Goal: Task Accomplishment & Management: Complete application form

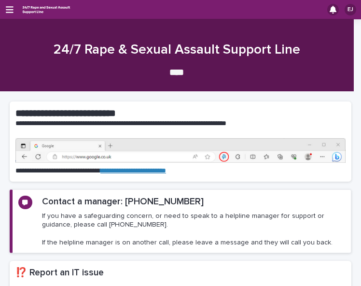
click at [10, 4] on div "EJ" at bounding box center [180, 9] width 361 height 19
click at [11, 7] on icon "button" at bounding box center [10, 9] width 8 height 9
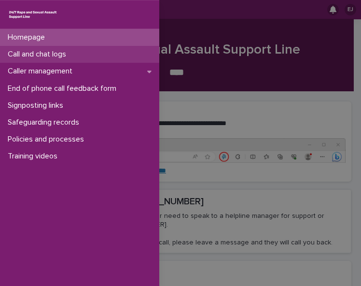
click at [84, 54] on div "Call and chat logs" at bounding box center [79, 54] width 159 height 17
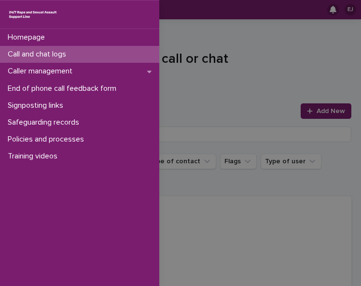
click at [198, 37] on div "Homepage Call and chat logs Caller management End of phone call feedback form S…" at bounding box center [180, 143] width 361 height 286
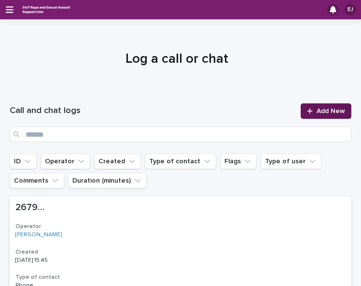
click at [318, 112] on span "Add New" at bounding box center [331, 111] width 28 height 7
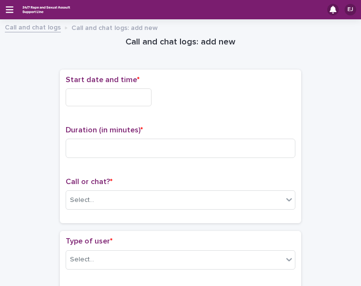
click at [104, 99] on input "text" at bounding box center [109, 97] width 86 height 18
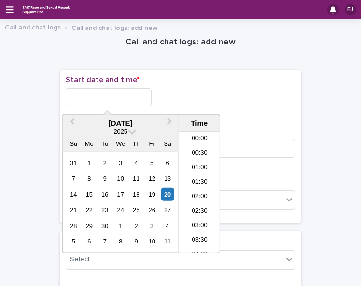
scroll to position [425, 0]
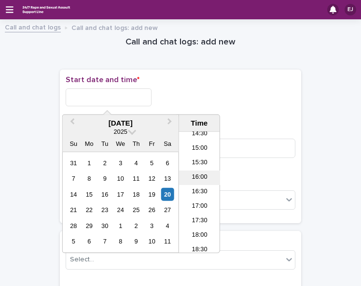
click at [203, 175] on li "16:00" at bounding box center [199, 178] width 41 height 14
type input "**********"
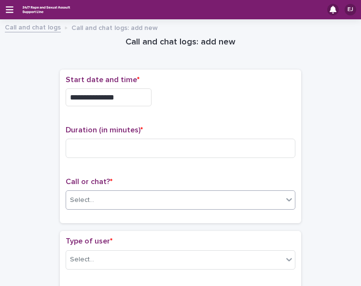
click at [214, 198] on div "Select..." at bounding box center [174, 200] width 217 height 16
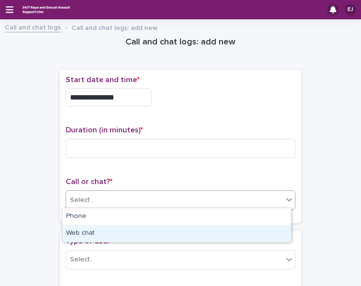
click at [210, 230] on div "Web chat" at bounding box center [176, 233] width 229 height 17
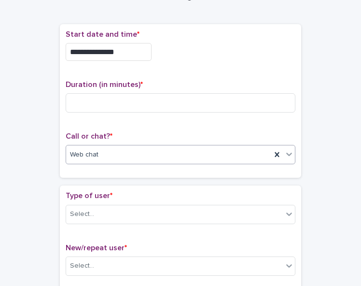
scroll to position [68, 0]
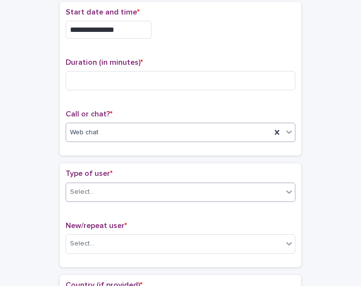
click at [256, 192] on div "Select..." at bounding box center [174, 192] width 217 height 16
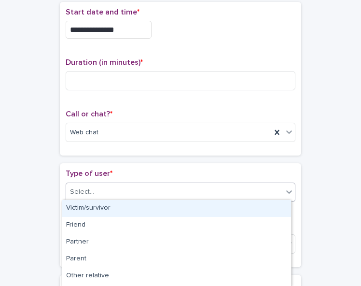
click at [253, 204] on div "Victim/survivor" at bounding box center [176, 208] width 229 height 17
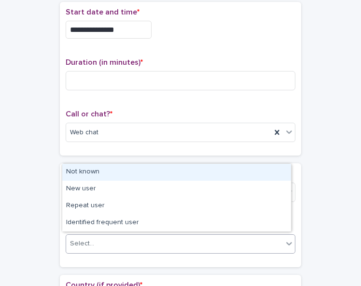
click at [244, 237] on div "Select..." at bounding box center [174, 244] width 217 height 16
click at [244, 172] on div "Not known" at bounding box center [176, 172] width 229 height 17
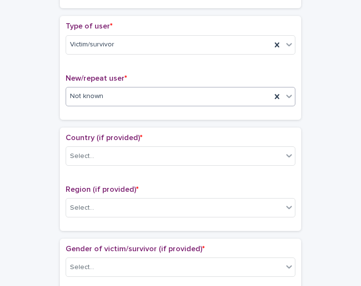
scroll to position [220, 0]
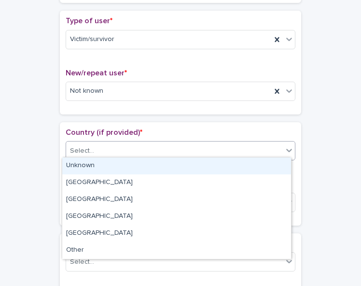
click at [243, 149] on div "Select..." at bounding box center [174, 151] width 217 height 16
click at [242, 160] on div "Unknown" at bounding box center [176, 165] width 229 height 17
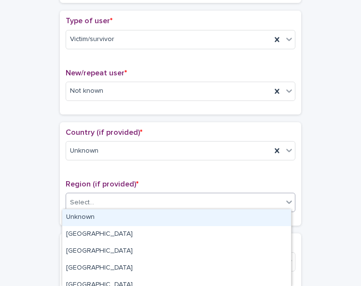
drag, startPoint x: 235, startPoint y: 195, endPoint x: 233, endPoint y: 206, distance: 10.8
click at [235, 196] on div "Select..." at bounding box center [174, 203] width 217 height 16
click at [232, 214] on div "Unknown" at bounding box center [176, 217] width 229 height 17
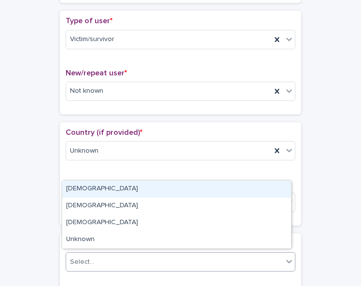
click at [224, 256] on div "Select..." at bounding box center [174, 262] width 217 height 16
click at [223, 188] on div "[DEMOGRAPHIC_DATA]" at bounding box center [176, 189] width 229 height 17
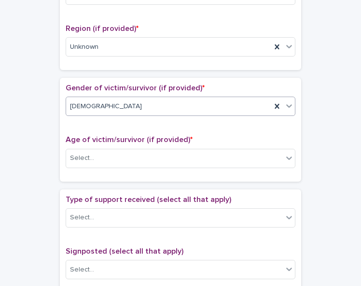
scroll to position [407, 0]
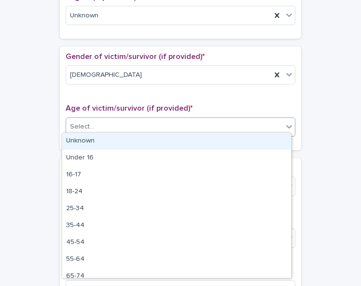
click at [284, 123] on div at bounding box center [290, 126] width 12 height 17
click at [270, 139] on div "Unknown" at bounding box center [176, 141] width 229 height 17
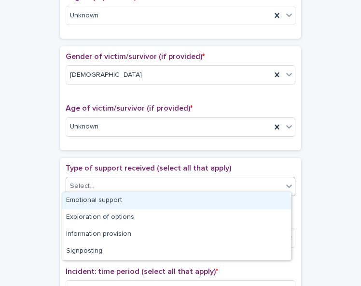
click at [260, 181] on div "Select..." at bounding box center [174, 186] width 217 height 16
click at [256, 199] on div "Emotional support" at bounding box center [176, 200] width 229 height 17
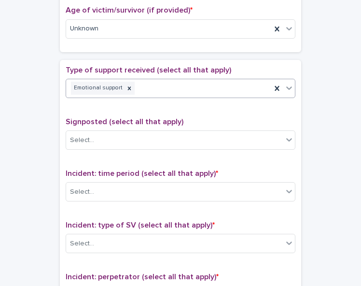
scroll to position [508, 0]
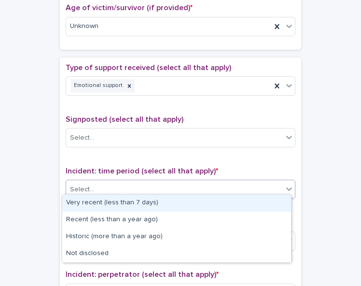
click at [271, 182] on div "Select..." at bounding box center [174, 190] width 217 height 16
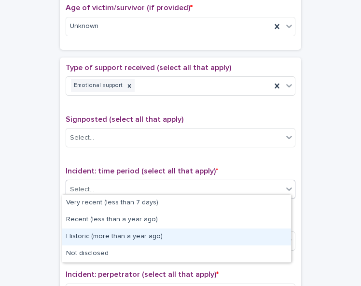
click at [258, 231] on div "Historic (more than a year ago)" at bounding box center [176, 236] width 229 height 17
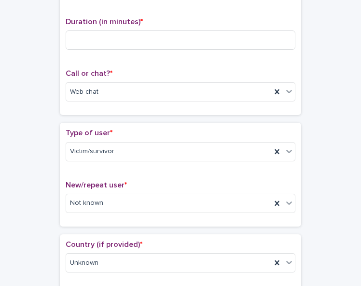
scroll to position [104, 0]
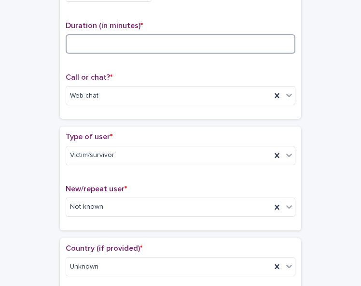
click at [103, 41] on input at bounding box center [181, 43] width 230 height 19
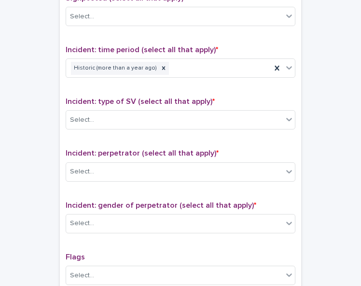
scroll to position [626, 0]
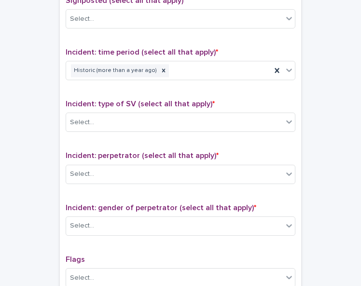
type input "**"
drag, startPoint x: 357, startPoint y: 233, endPoint x: 167, endPoint y: 113, distance: 225.4
click at [167, 114] on div "Select..." at bounding box center [174, 122] width 217 height 16
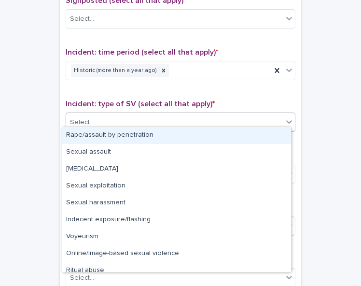
click at [161, 134] on div "Rape/assault by penetration" at bounding box center [176, 135] width 229 height 17
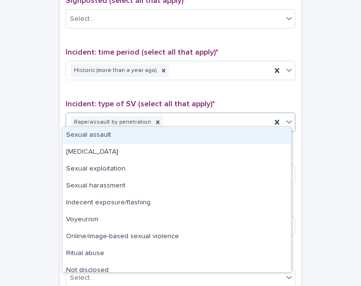
click at [289, 117] on icon at bounding box center [290, 122] width 10 height 10
click at [277, 141] on div "Sexual assault" at bounding box center [176, 135] width 229 height 17
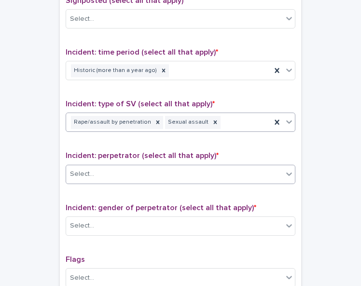
click at [272, 166] on div "Select..." at bounding box center [174, 174] width 217 height 16
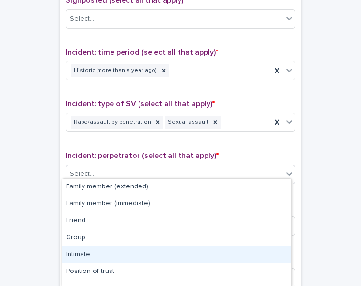
click at [254, 250] on div "Intimate" at bounding box center [176, 254] width 229 height 17
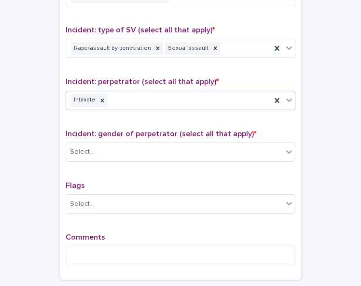
scroll to position [769, 0]
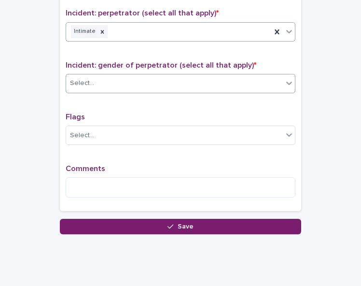
click at [267, 78] on div "Select..." at bounding box center [174, 83] width 217 height 16
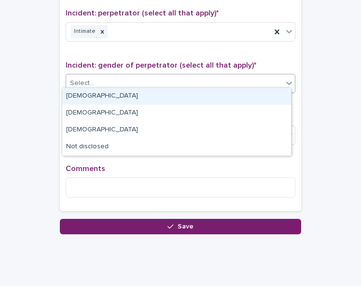
click at [242, 94] on div "[DEMOGRAPHIC_DATA]" at bounding box center [176, 96] width 229 height 17
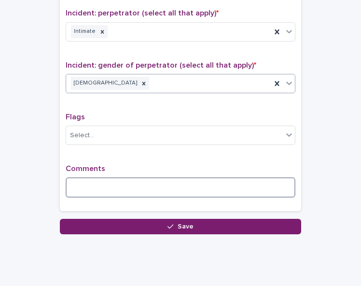
click at [95, 181] on textarea at bounding box center [181, 187] width 230 height 20
click at [96, 182] on textarea at bounding box center [181, 187] width 230 height 20
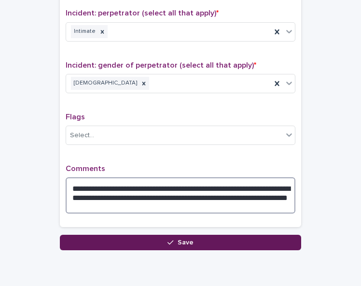
type textarea "**********"
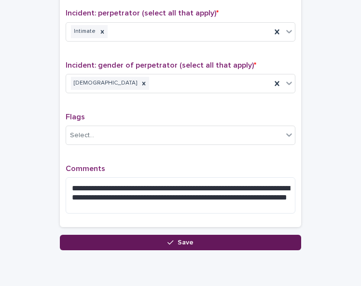
click at [213, 238] on button "Save" at bounding box center [181, 242] width 242 height 15
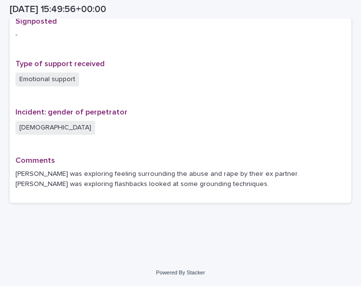
scroll to position [641, 0]
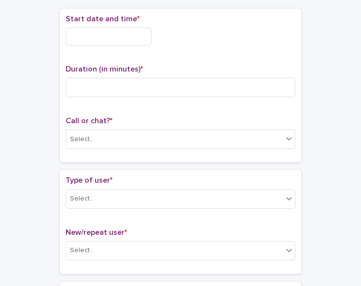
scroll to position [21, 0]
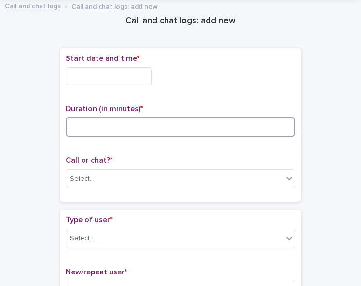
click at [120, 126] on input at bounding box center [181, 126] width 230 height 19
type input "**"
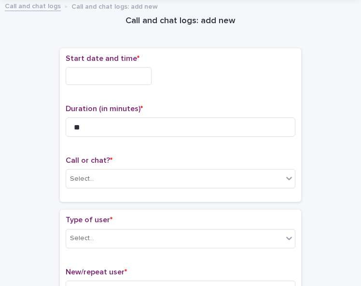
click at [114, 76] on input "text" at bounding box center [109, 76] width 86 height 18
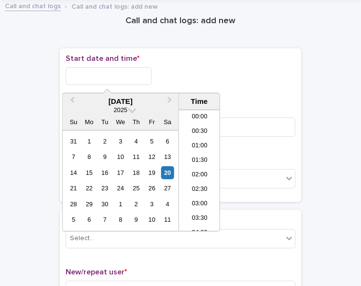
scroll to position [454, 0]
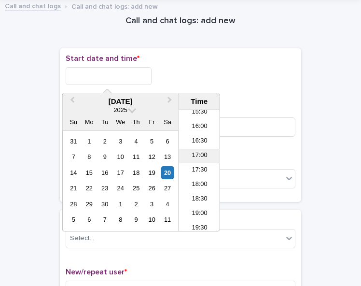
click at [203, 159] on li "17:00" at bounding box center [199, 156] width 41 height 14
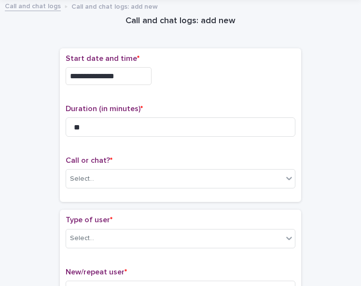
click at [126, 83] on div "**********" at bounding box center [181, 73] width 230 height 39
click at [123, 77] on input "**********" at bounding box center [109, 76] width 86 height 18
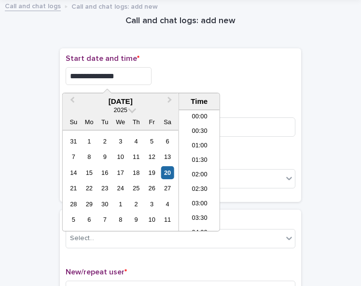
scroll to position [440, 0]
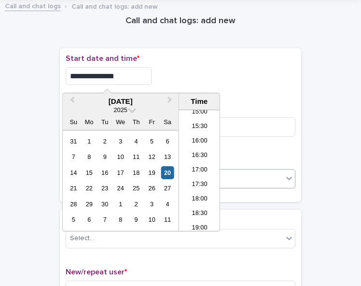
type input "**********"
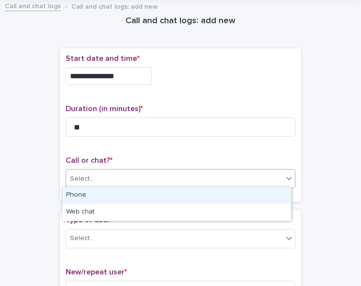
click at [247, 171] on div "Select..." at bounding box center [174, 179] width 217 height 16
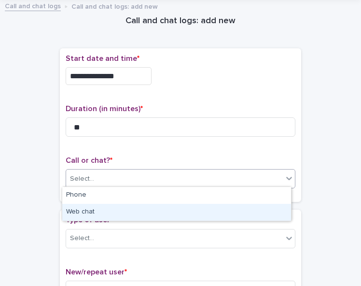
click at [246, 211] on div "Web chat" at bounding box center [176, 212] width 229 height 17
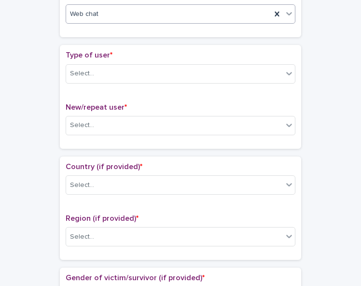
scroll to position [188, 0]
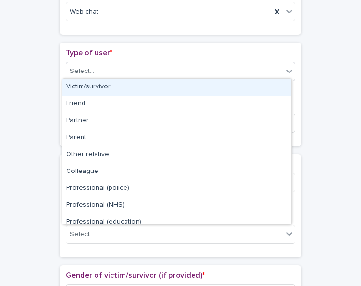
click at [275, 65] on div "Select..." at bounding box center [174, 71] width 217 height 16
click at [269, 83] on div "Victim/survivor" at bounding box center [176, 87] width 229 height 17
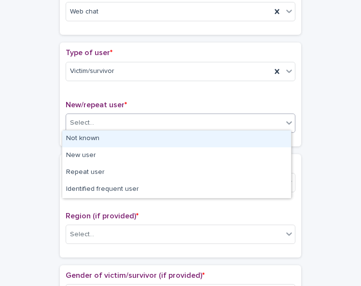
click at [264, 121] on div "Select..." at bounding box center [174, 123] width 217 height 16
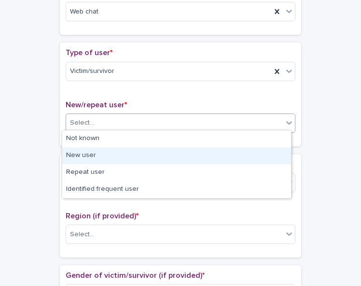
click at [260, 148] on div "New user" at bounding box center [176, 155] width 229 height 17
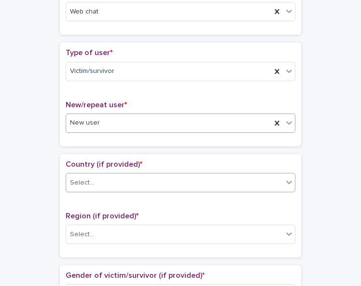
click at [259, 181] on div "Select..." at bounding box center [174, 183] width 217 height 16
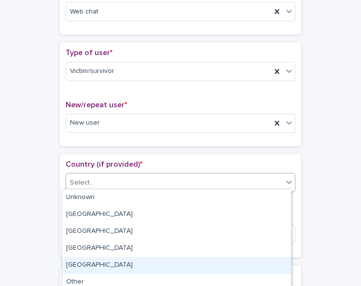
click at [253, 263] on div "[GEOGRAPHIC_DATA]" at bounding box center [176, 265] width 229 height 17
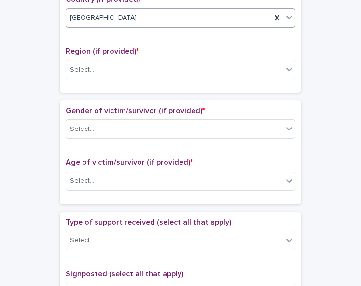
scroll to position [352, 0]
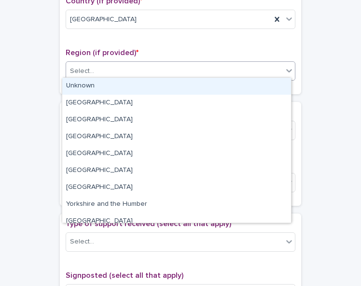
click at [242, 69] on div "Select..." at bounding box center [174, 71] width 217 height 16
click at [240, 85] on div "Unknown" at bounding box center [176, 86] width 229 height 17
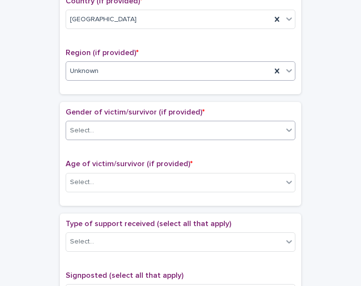
click at [239, 123] on div "Select..." at bounding box center [174, 131] width 217 height 16
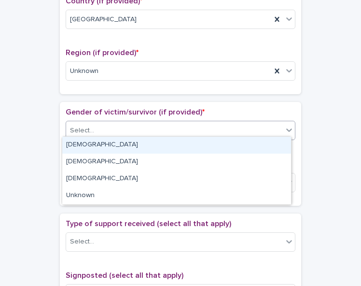
click at [238, 144] on div "[DEMOGRAPHIC_DATA]" at bounding box center [176, 145] width 229 height 17
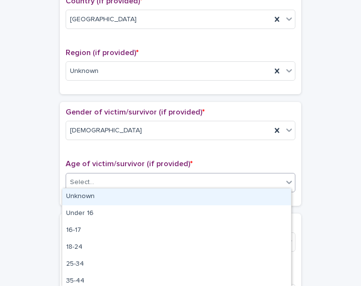
click at [240, 178] on div "Select..." at bounding box center [174, 182] width 217 height 16
click at [240, 195] on div "Unknown" at bounding box center [176, 196] width 229 height 17
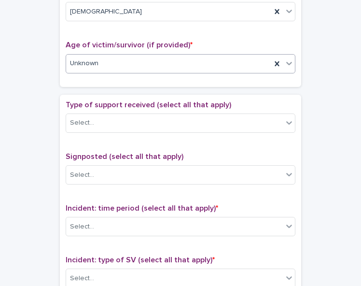
scroll to position [480, 0]
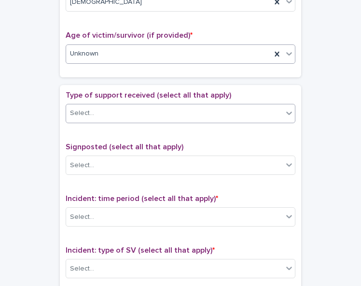
click at [277, 105] on div "Select..." at bounding box center [174, 113] width 217 height 16
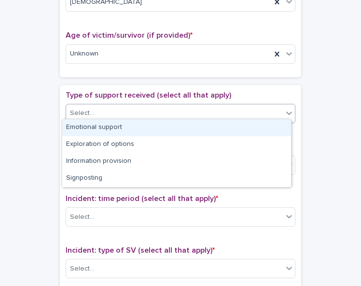
click at [269, 128] on div "Emotional support" at bounding box center [176, 127] width 229 height 17
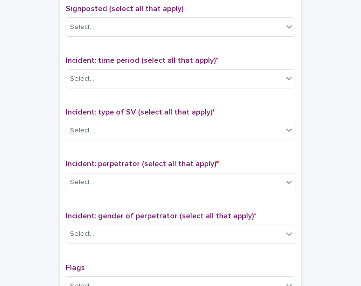
scroll to position [621, 0]
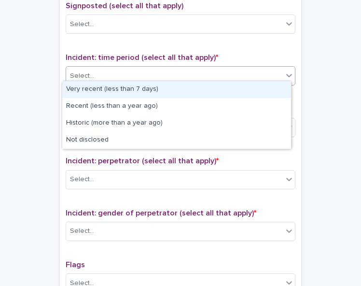
click at [261, 71] on div "Select..." at bounding box center [174, 76] width 217 height 16
click at [259, 87] on div "Very recent (less than 7 days)" at bounding box center [176, 89] width 229 height 17
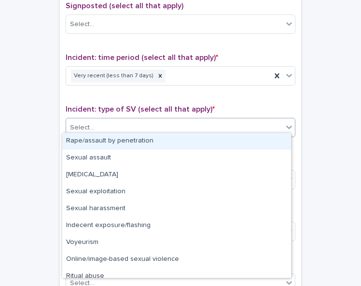
click at [259, 120] on div "Select..." at bounding box center [174, 128] width 217 height 16
click at [257, 139] on div "Rape/assault by penetration" at bounding box center [176, 141] width 229 height 17
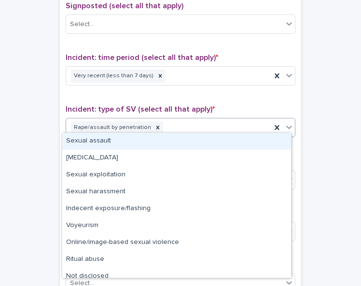
click at [286, 126] on icon at bounding box center [289, 127] width 6 height 3
click at [277, 144] on div "Sexual assault" at bounding box center [176, 141] width 229 height 17
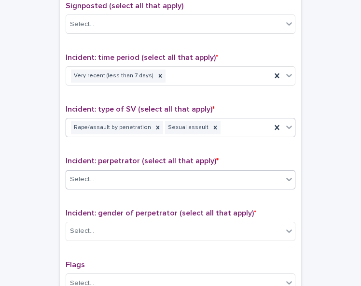
click at [278, 175] on div "Select..." at bounding box center [174, 179] width 217 height 16
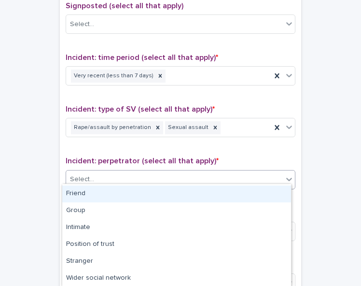
scroll to position [54, 0]
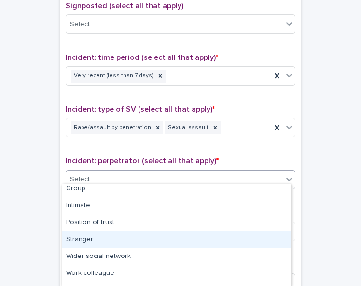
click at [263, 244] on div "Stranger" at bounding box center [176, 239] width 229 height 17
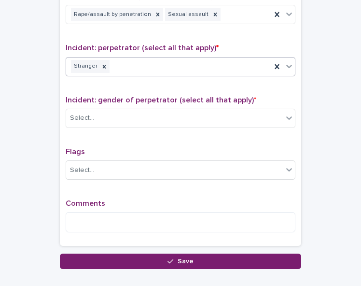
scroll to position [744, 0]
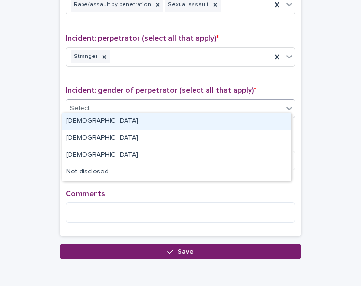
click at [255, 104] on div "Select..." at bounding box center [174, 108] width 217 height 16
click at [253, 119] on div "[DEMOGRAPHIC_DATA]" at bounding box center [176, 121] width 229 height 17
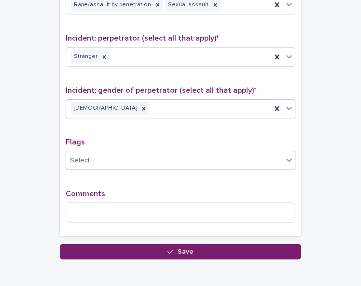
click at [260, 153] on div "Select..." at bounding box center [174, 161] width 217 height 16
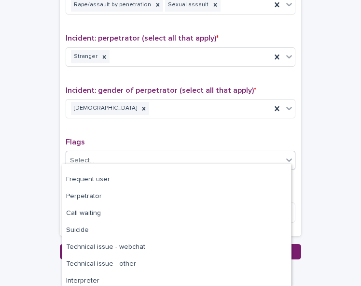
scroll to position [81, 0]
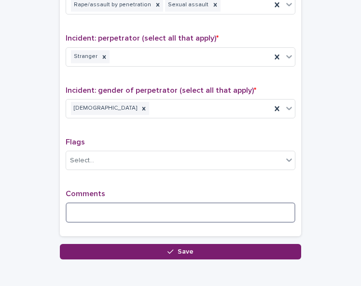
click at [211, 207] on textarea at bounding box center [181, 212] width 230 height 20
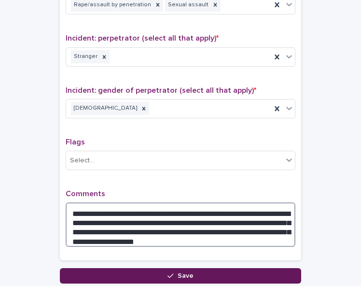
type textarea "**********"
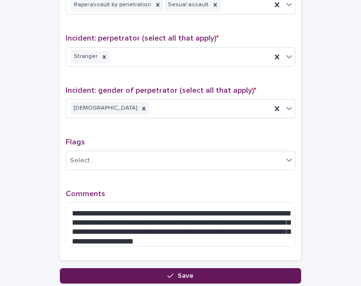
click at [204, 271] on button "Save" at bounding box center [181, 275] width 242 height 15
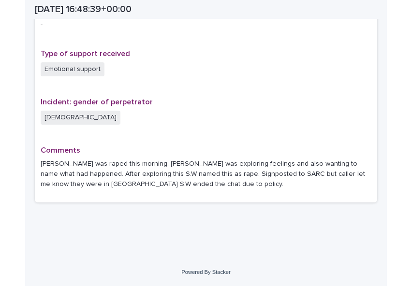
scroll to position [651, 0]
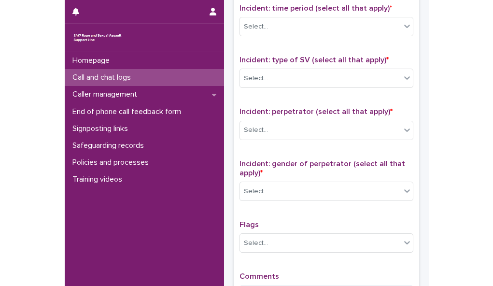
scroll to position [620, 0]
